Goal: Task Accomplishment & Management: Complete application form

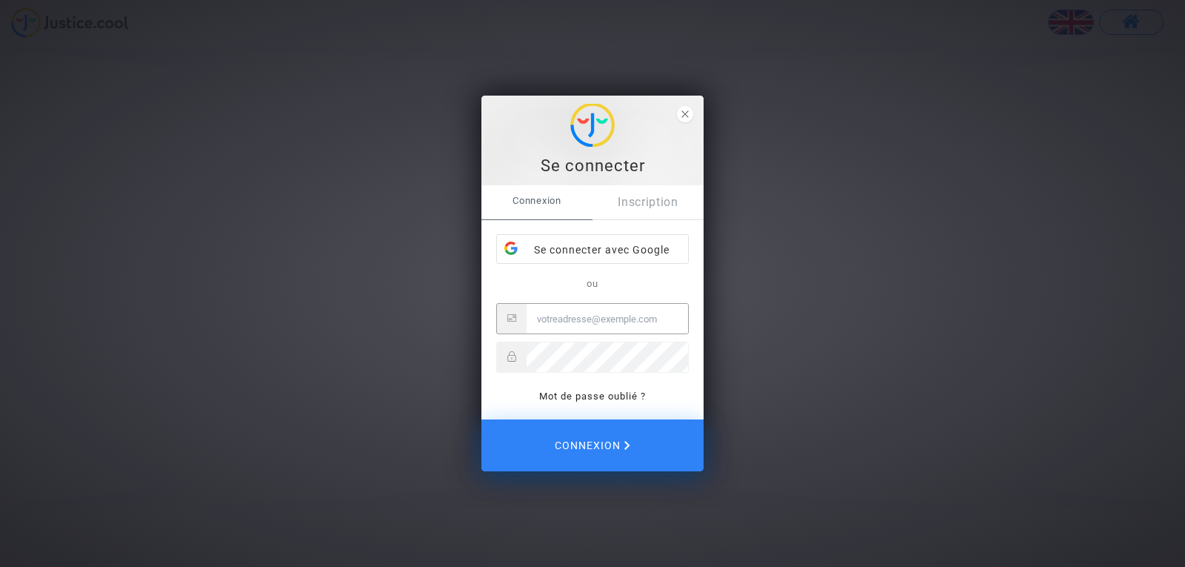
type input "[EMAIL_ADDRESS][DOMAIN_NAME]"
click at [512, 358] on icon at bounding box center [511, 356] width 8 height 10
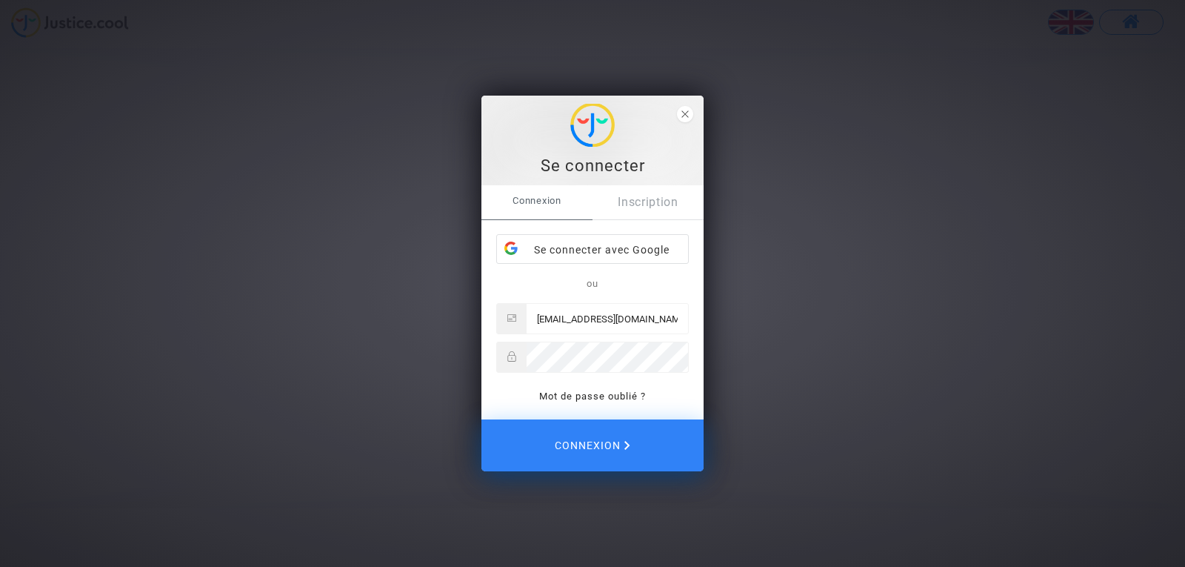
click at [512, 358] on icon at bounding box center [511, 356] width 8 height 10
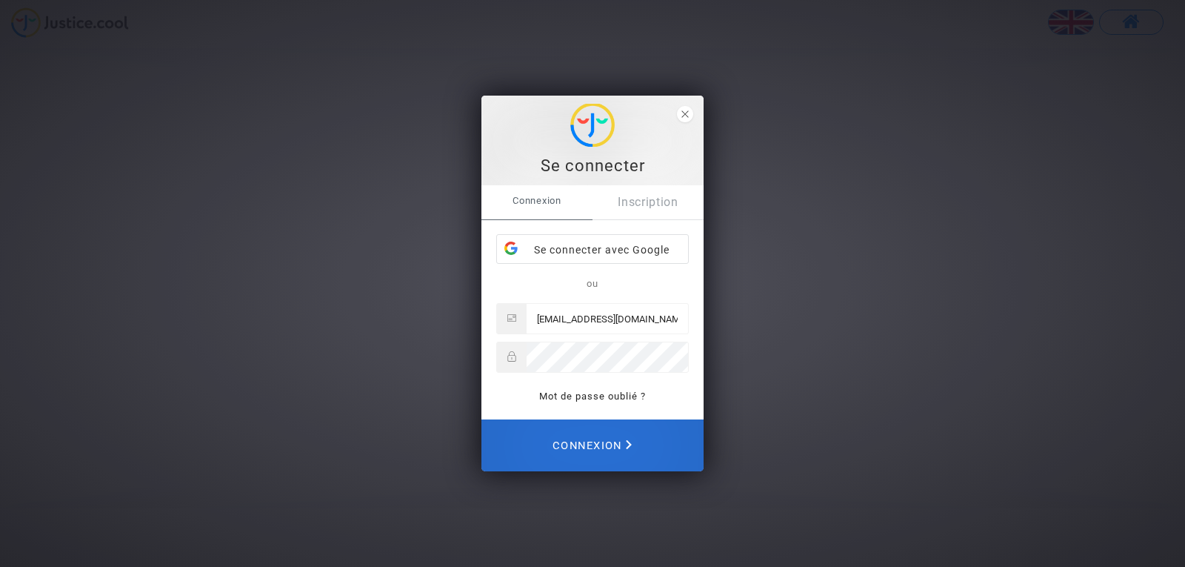
click at [594, 437] on span "Connexion" at bounding box center [591, 445] width 79 height 33
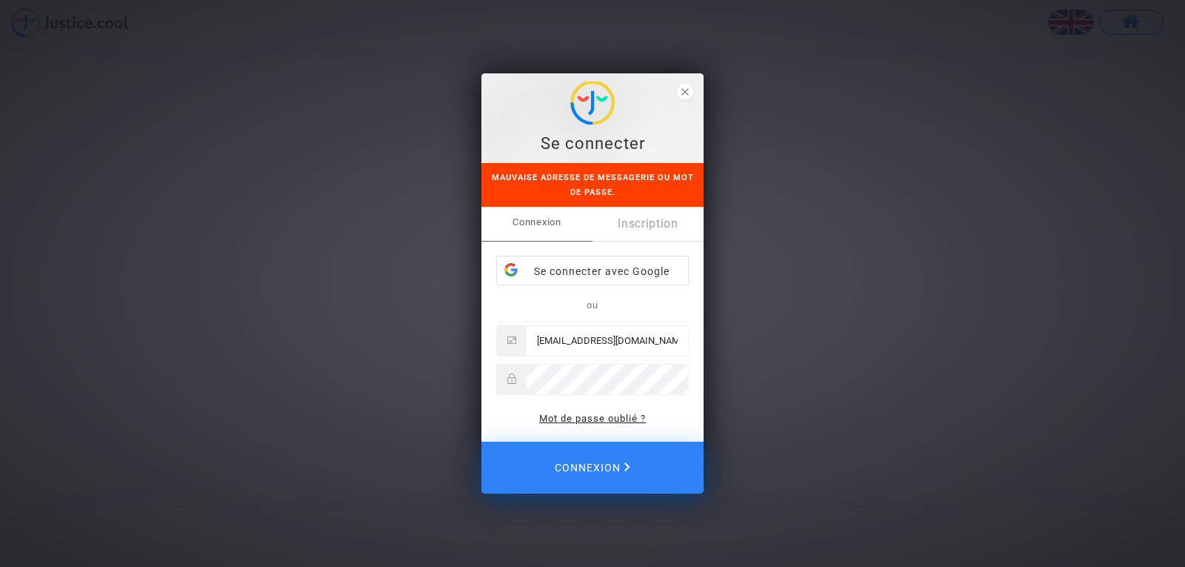
click at [612, 417] on link "Mot de passe oublié ?" at bounding box center [592, 417] width 107 height 11
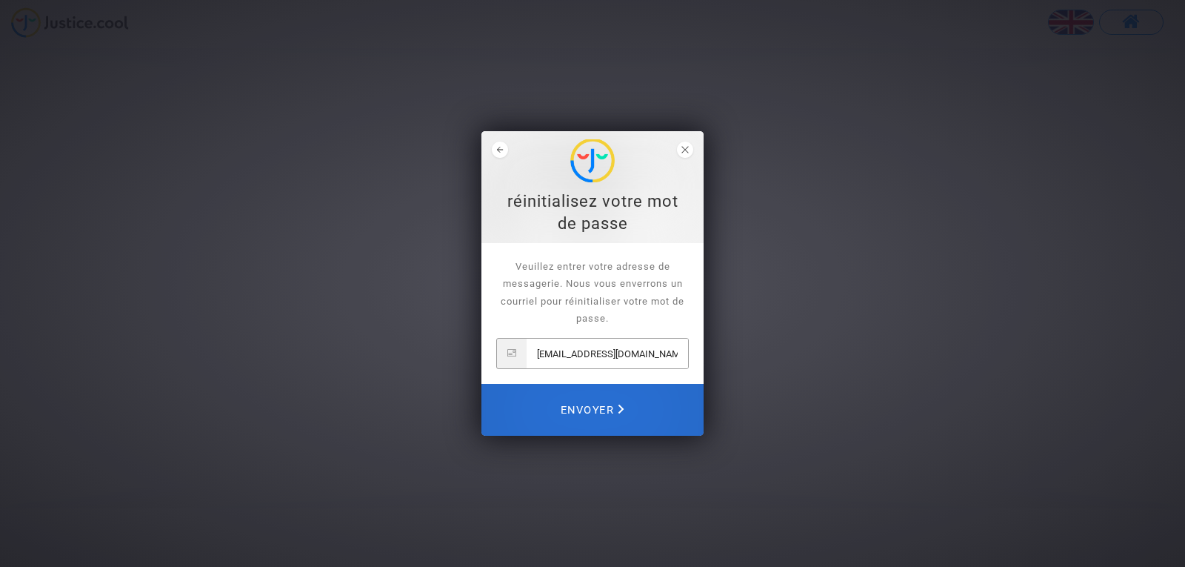
click at [600, 404] on span "Envoyer" at bounding box center [593, 409] width 64 height 33
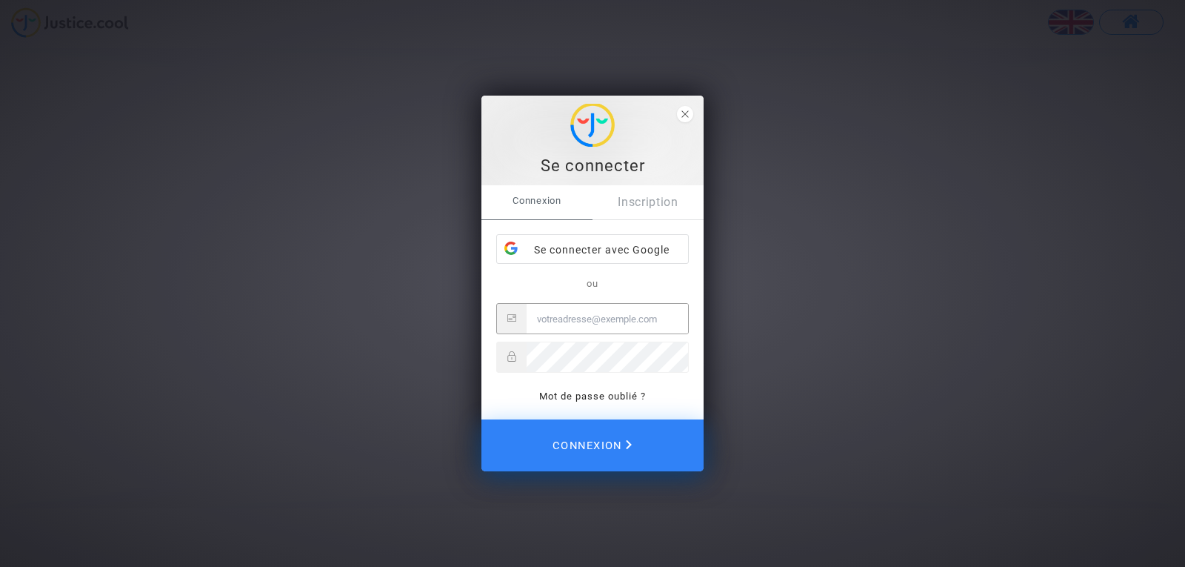
type input "[EMAIL_ADDRESS][DOMAIN_NAME]"
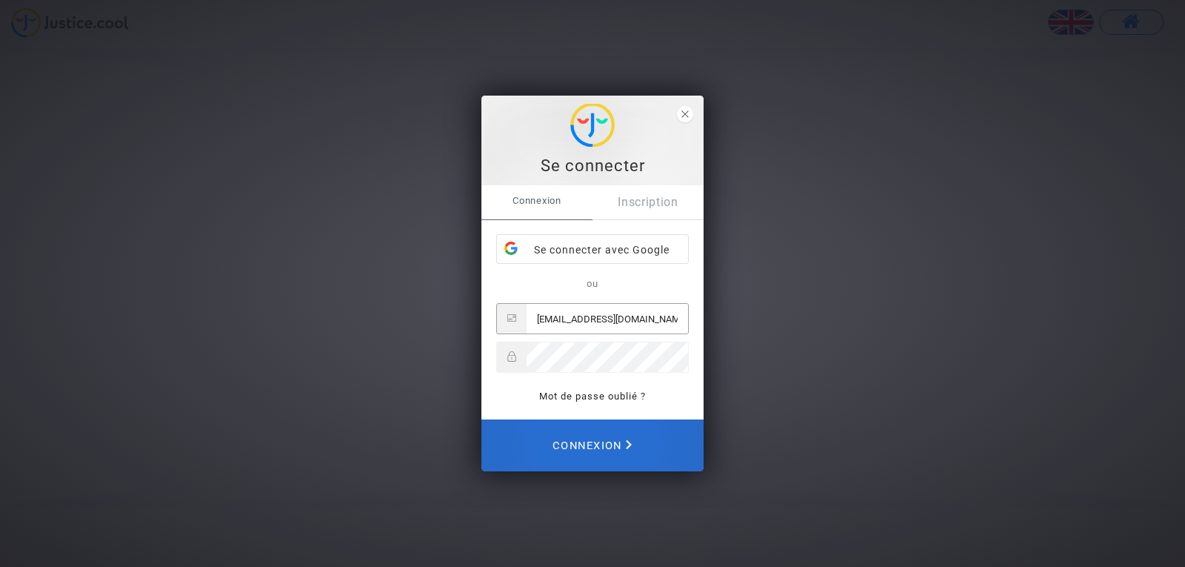
click at [612, 437] on span "Connexion" at bounding box center [591, 445] width 79 height 33
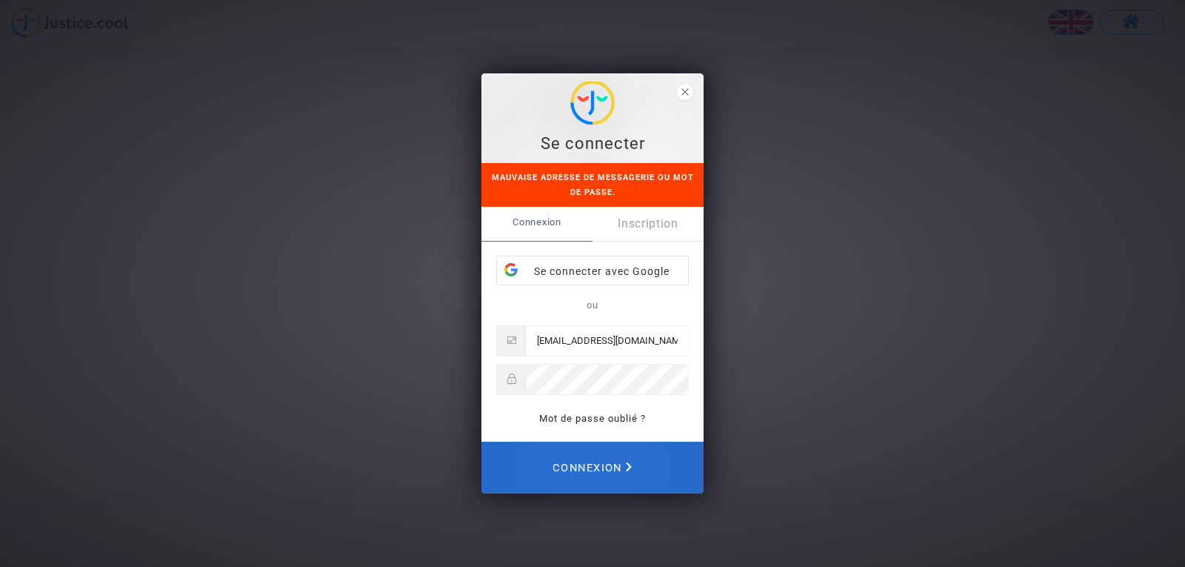
click at [600, 465] on span "Connexion" at bounding box center [591, 467] width 79 height 33
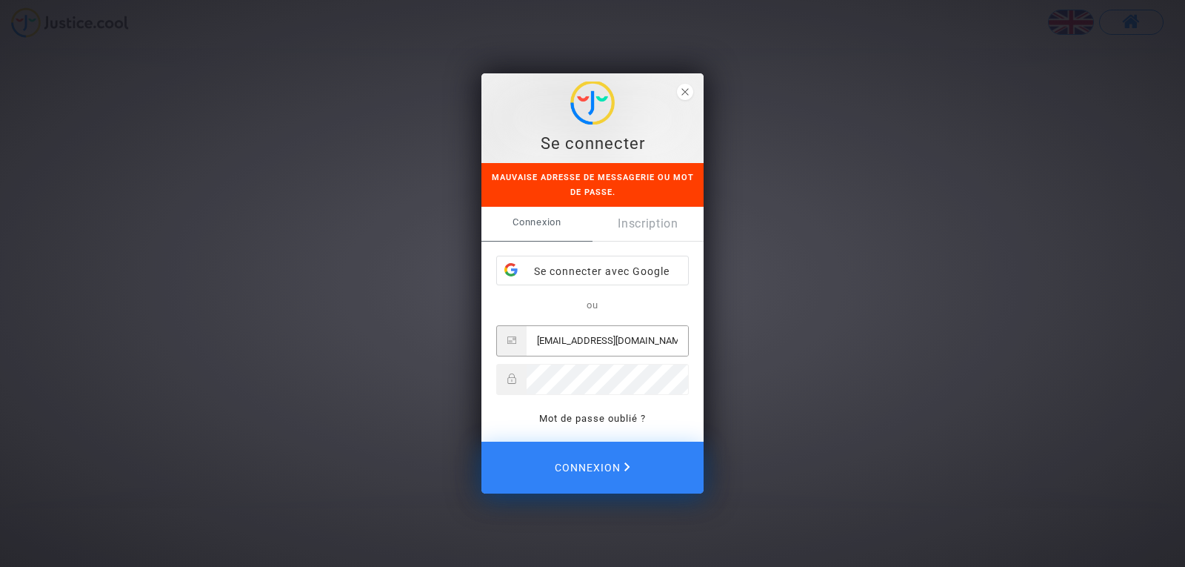
click at [598, 339] on input "[EMAIL_ADDRESS][DOMAIN_NAME]" at bounding box center [607, 341] width 161 height 30
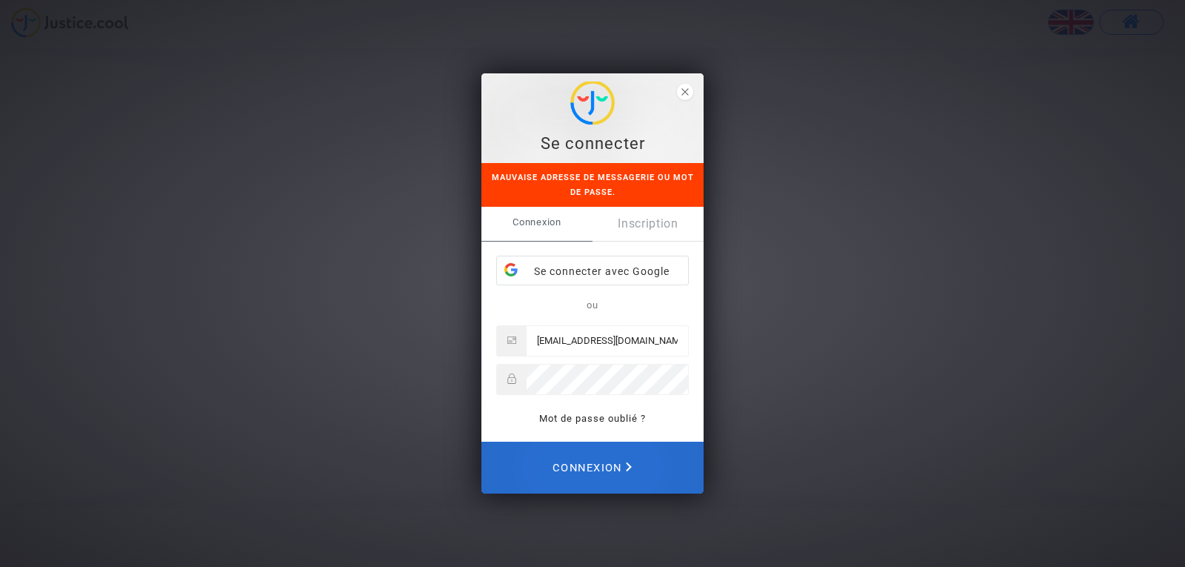
click at [603, 458] on span "Connexion" at bounding box center [591, 467] width 79 height 33
